Goal: Transaction & Acquisition: Obtain resource

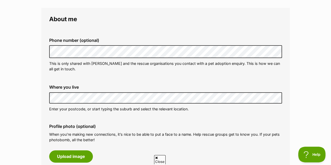
scroll to position [155, 0]
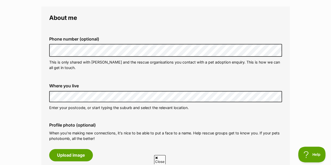
click at [45, 94] on div "Where you live Address line 1 (optional) Address line 2 (optional) Suburb (opti…" at bounding box center [165, 96] width 241 height 35
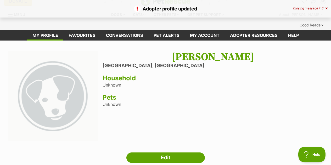
scroll to position [9, 0]
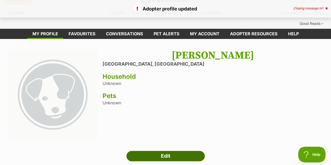
click at [146, 151] on link "Edit" at bounding box center [165, 156] width 78 height 10
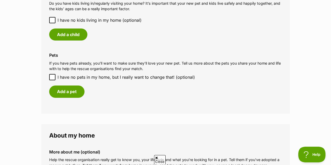
scroll to position [473, 0]
click at [52, 76] on icon at bounding box center [52, 78] width 4 height 4
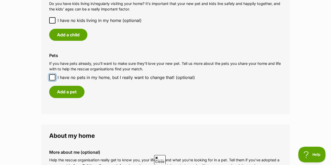
click at [52, 74] on input "I have no pets in my home, but I really want to change that! (optional)" at bounding box center [52, 77] width 6 height 6
checkbox input "true"
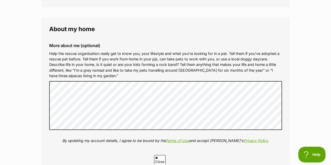
scroll to position [562, 0]
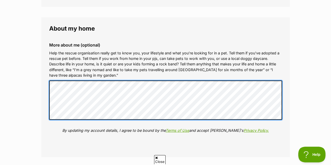
click at [0, 0] on qb-div "Add Punctuation home ," at bounding box center [0, 0] width 0 height 0
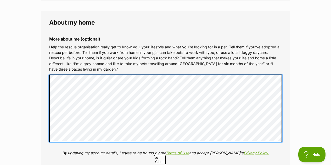
scroll to position [660, 0]
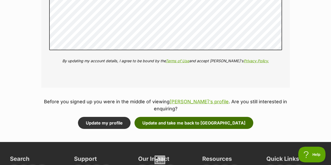
click at [196, 117] on button "Update and take me back to Xena" at bounding box center [193, 123] width 119 height 12
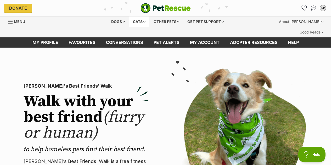
click at [146, 20] on div "Cats" at bounding box center [139, 21] width 20 height 10
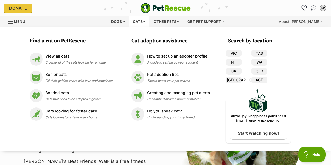
click at [234, 70] on link "SA" at bounding box center [233, 71] width 16 height 7
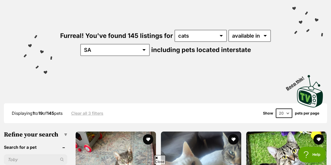
scroll to position [50, 0]
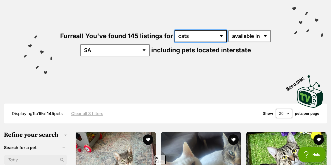
click at [202, 30] on select "any type of pet cats dogs other pets" at bounding box center [200, 36] width 52 height 12
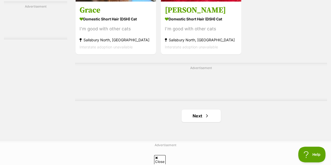
scroll to position [1191, 0]
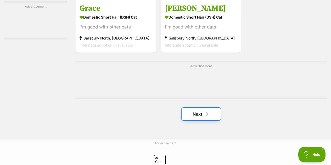
click at [206, 111] on span "Next page" at bounding box center [206, 114] width 5 height 6
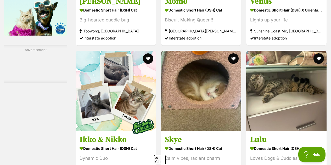
scroll to position [922, 0]
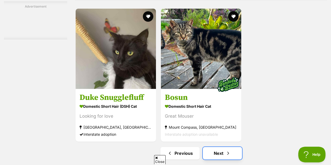
click at [228, 147] on link "Next" at bounding box center [222, 153] width 39 height 13
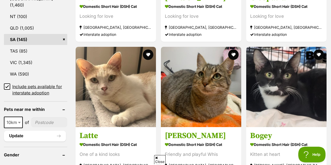
scroll to position [327, 0]
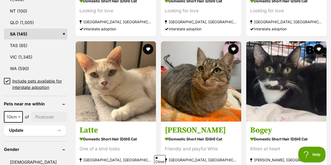
click at [10, 28] on link "SA (145)" at bounding box center [35, 33] width 63 height 11
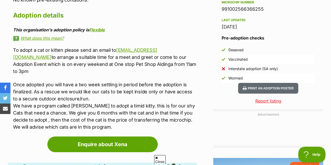
scroll to position [449, 0]
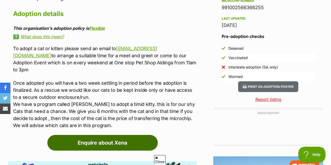
click at [119, 135] on link "Enquire about Xena" at bounding box center [102, 143] width 110 height 16
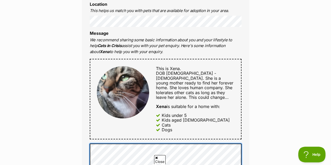
scroll to position [236, 0]
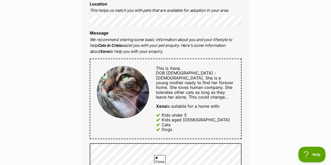
drag, startPoint x: 142, startPoint y: 41, endPoint x: 80, endPoint y: 21, distance: 65.6
click at [80, 21] on div "Enquire about Xena 0424067380 Send an enquiry via the form below or phone us on…" at bounding box center [165, 150] width 183 height 657
copy li "Message We recommend sharing some basic information about you and your lifestyl…"
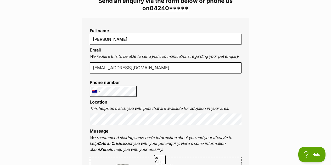
scroll to position [139, 0]
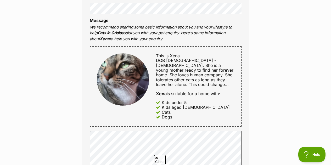
click at [250, 73] on div "Enquire about Xena 0424067380 Send an enquiry via the form below or phone us on…" at bounding box center [165, 137] width 183 height 657
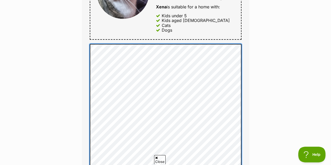
scroll to position [336, 0]
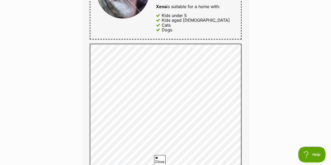
click at [268, 61] on div "Enquire about Xena 0424067380 Send an enquiry via the form below or phone us on…" at bounding box center [165, 76] width 331 height 709
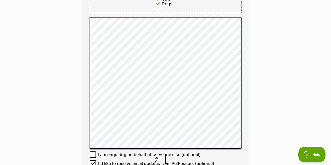
scroll to position [363, 0]
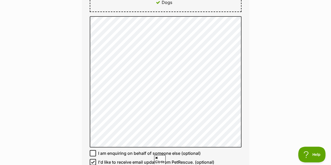
click at [252, 50] on div "Enquire about Xena 0424067380 Send an enquiry via the form below or phone us on…" at bounding box center [165, 49] width 183 height 709
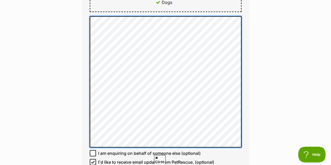
scroll to position [0, 0]
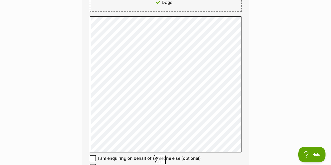
click at [260, 64] on div "Enquire about Xena 0424067380 Send an enquiry via the form below or phone us on…" at bounding box center [165, 52] width 331 height 714
click at [264, 63] on div "Enquire about Xena 0424067380 Send an enquiry via the form below or phone us on…" at bounding box center [165, 52] width 331 height 714
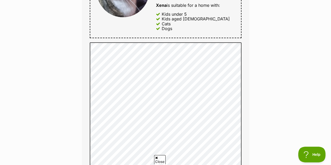
scroll to position [337, 0]
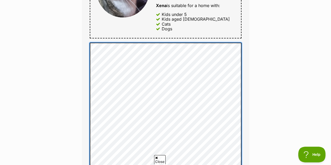
click at [0, 0] on span "and" at bounding box center [0, 0] width 0 height 0
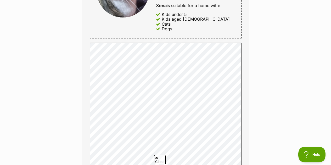
click at [251, 54] on div "Enquire about Xena 0424067380 Send an enquiry via the form below or phone us on…" at bounding box center [165, 78] width 183 height 714
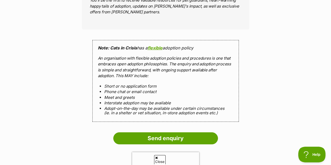
scroll to position [537, 0]
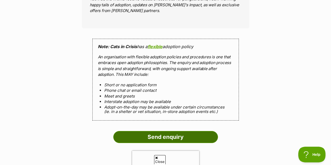
click at [189, 131] on input "Send enquiry" at bounding box center [165, 137] width 105 height 12
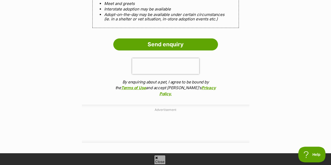
scroll to position [630, 0]
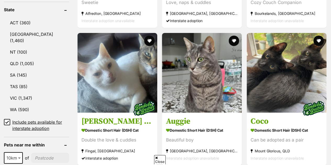
click at [8, 120] on icon at bounding box center [7, 122] width 4 height 4
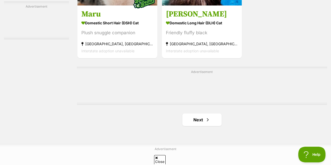
scroll to position [1181, 0]
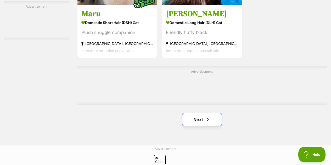
click at [201, 113] on link "Next" at bounding box center [201, 119] width 39 height 13
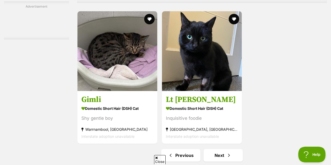
scroll to position [1146, 0]
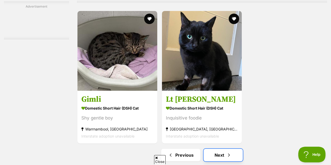
click at [216, 149] on link "Next" at bounding box center [222, 155] width 39 height 13
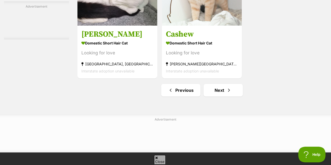
scroll to position [1260, 0]
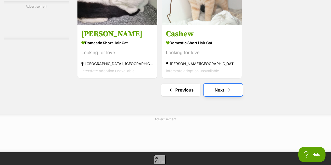
click at [240, 84] on link "Next" at bounding box center [222, 90] width 39 height 13
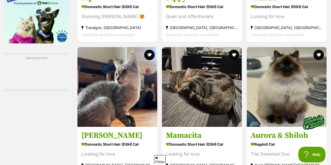
scroll to position [923, 0]
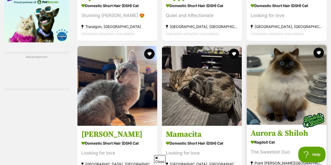
click at [301, 100] on img at bounding box center [286, 85] width 80 height 80
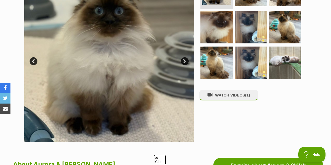
scroll to position [146, 0]
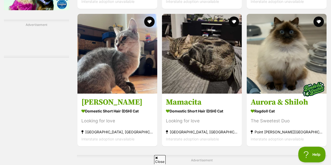
scroll to position [960, 0]
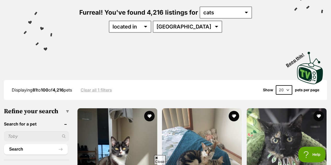
scroll to position [78, 0]
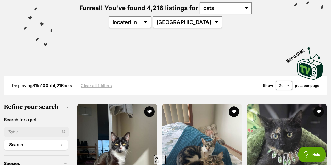
click at [30, 127] on input "text" at bounding box center [36, 132] width 65 height 10
type input "xena"
click at [4, 140] on button "Search" at bounding box center [36, 145] width 64 height 10
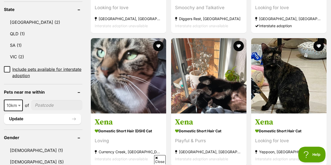
scroll to position [277, 0]
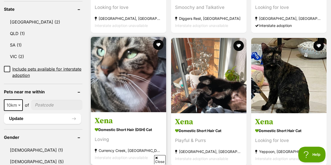
click at [131, 64] on img at bounding box center [128, 74] width 75 height 75
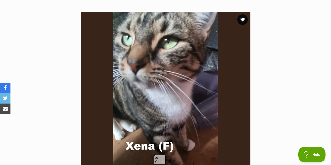
scroll to position [107, 0]
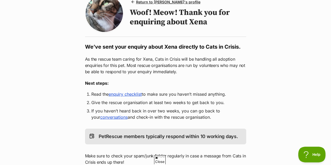
scroll to position [64, 0]
click at [125, 92] on link "enquiry checklist" at bounding box center [124, 94] width 33 height 5
